Goal: Use online tool/utility: Utilize a website feature to perform a specific function

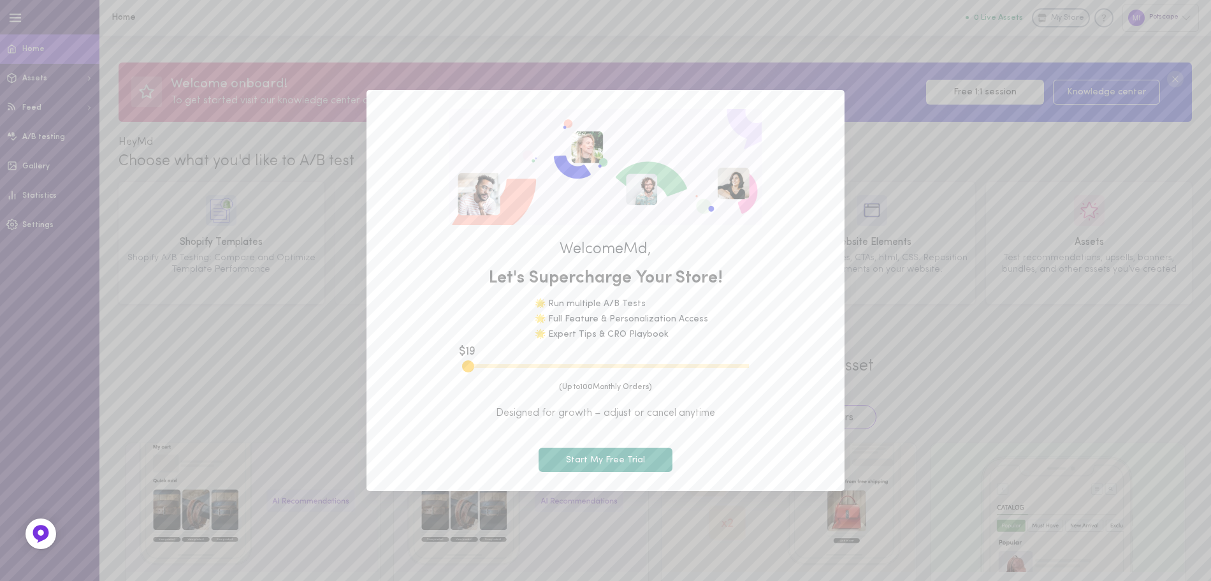
drag, startPoint x: 495, startPoint y: 366, endPoint x: 449, endPoint y: 368, distance: 46.5
type input "100"
click at [462, 368] on input "range" at bounding box center [605, 366] width 287 height 4
click at [607, 456] on button "Start My Free Trial" at bounding box center [606, 459] width 134 height 25
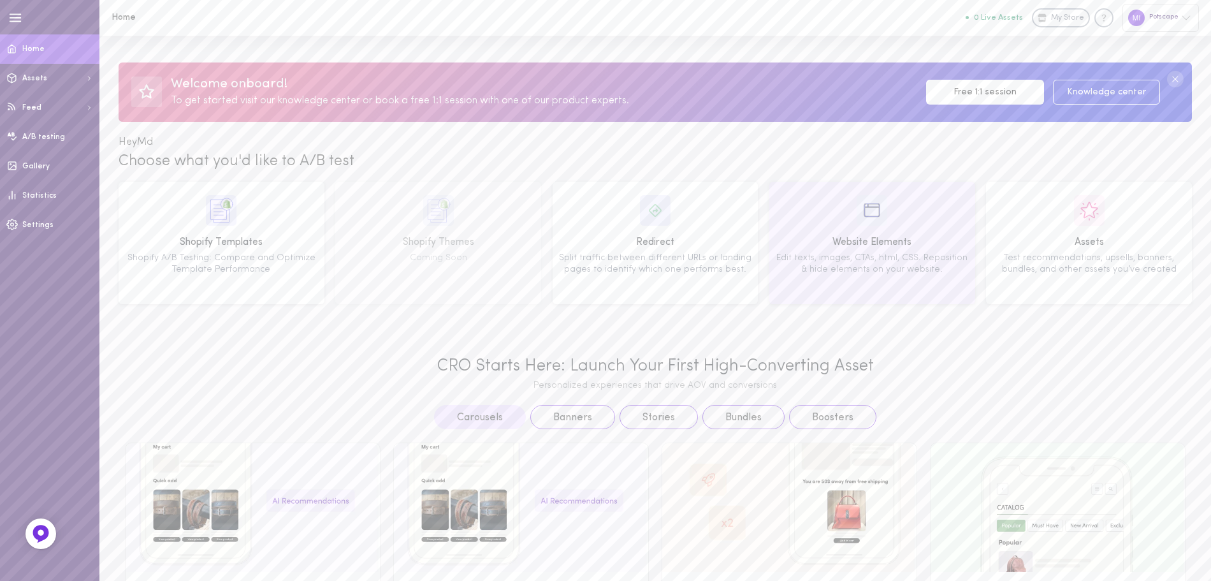
click at [842, 238] on div "Website Elements" at bounding box center [872, 243] width 197 height 16
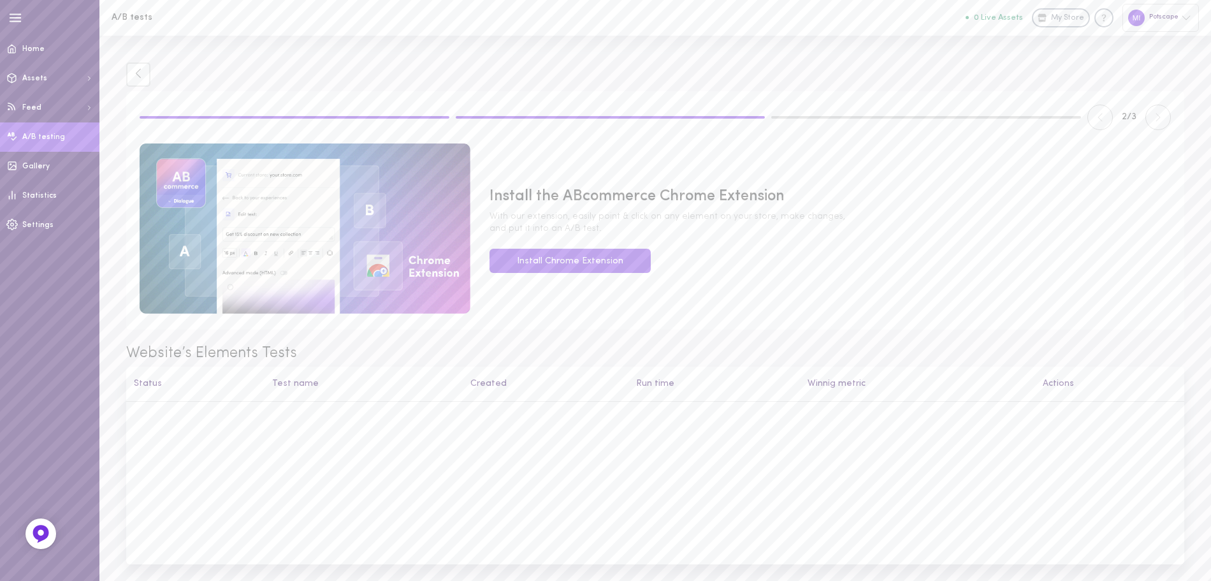
click at [37, 140] on span "A/B testing" at bounding box center [43, 137] width 43 height 8
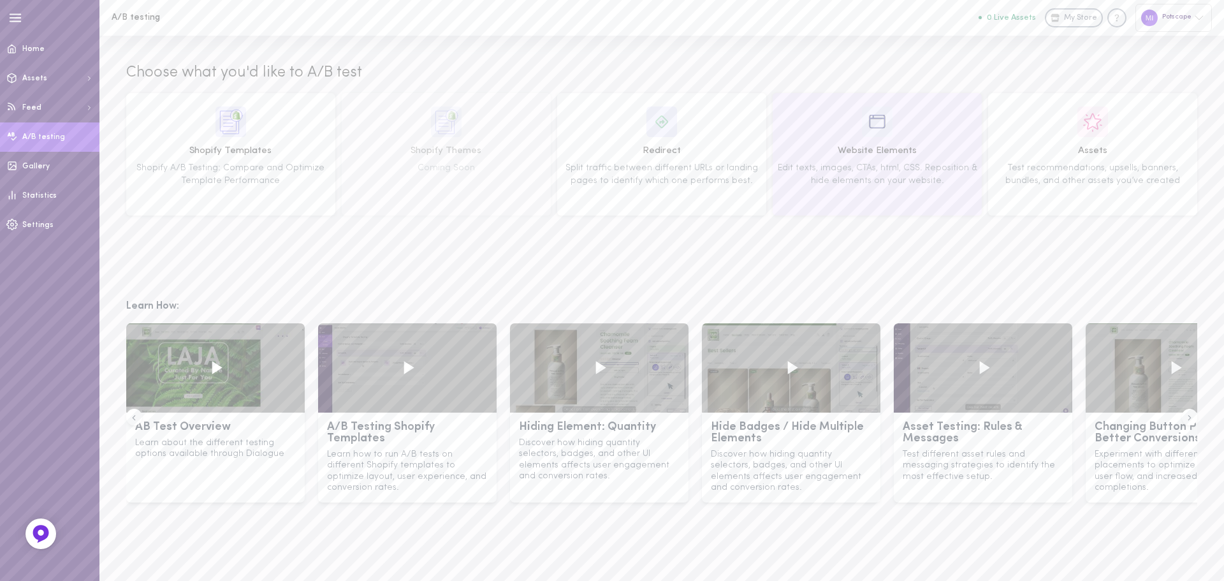
click at [887, 147] on span "Website Elements" at bounding box center [877, 151] width 200 height 14
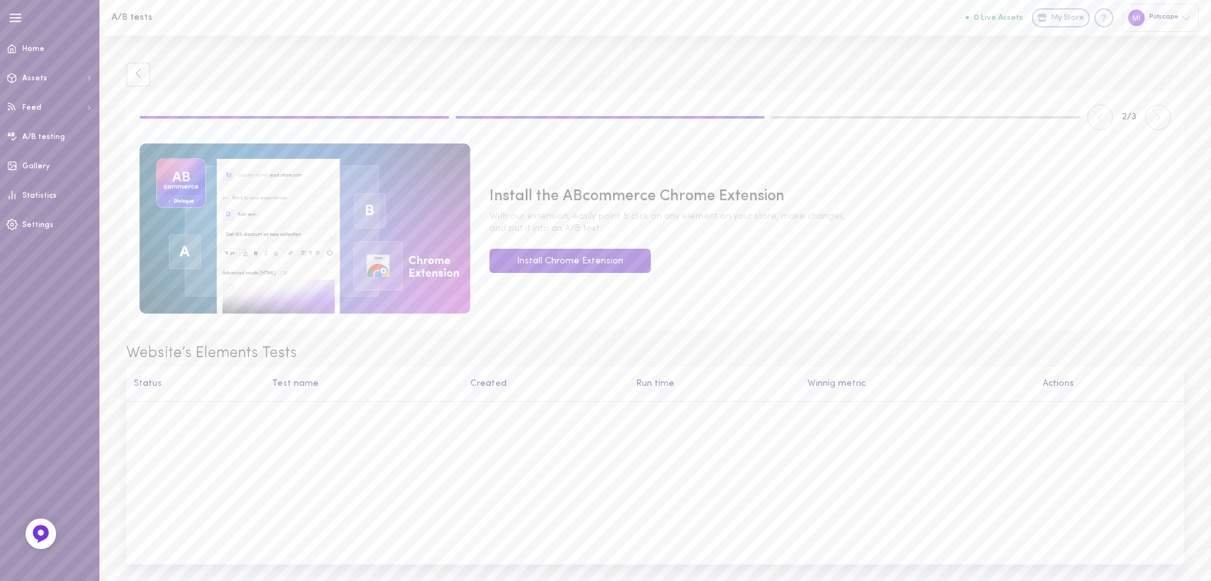
click at [563, 262] on link "Install Chrome Extension" at bounding box center [569, 261] width 161 height 25
click at [602, 264] on link "Install Chrome Extension" at bounding box center [569, 261] width 161 height 25
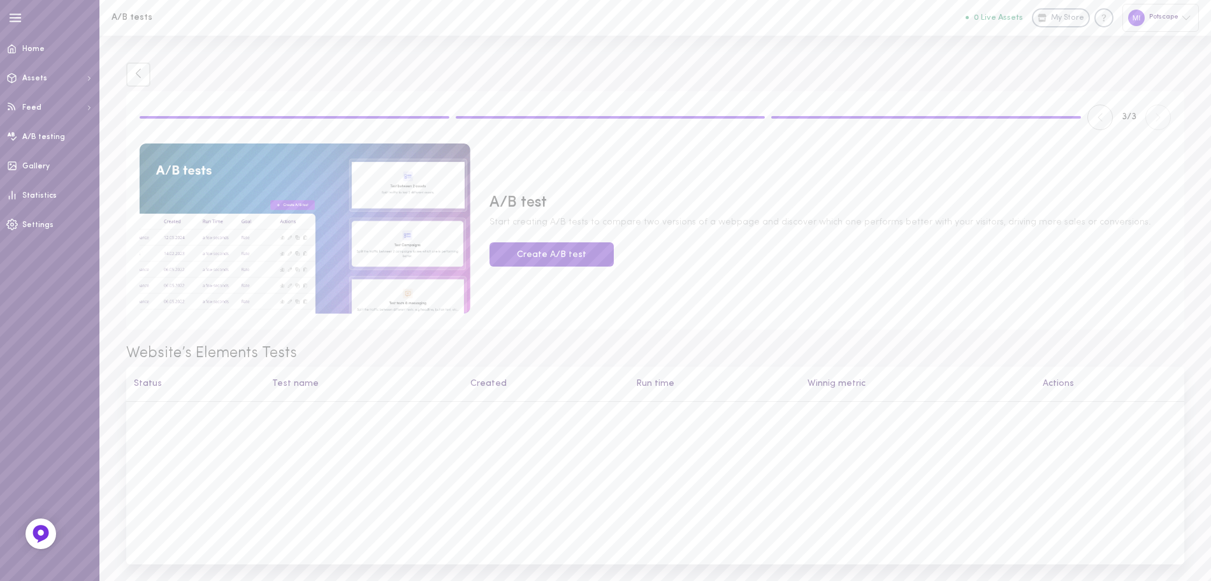
click at [542, 255] on button "Create A/B test" at bounding box center [551, 254] width 124 height 25
